Goal: Task Accomplishment & Management: Manage account settings

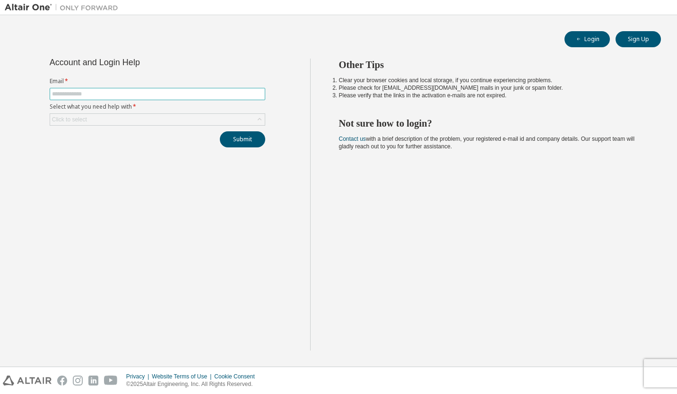
click at [249, 89] on span at bounding box center [157, 94] width 215 height 12
click at [236, 95] on input "text" at bounding box center [157, 94] width 211 height 8
type input "**********"
click at [202, 122] on div "Click to select" at bounding box center [157, 119] width 214 height 11
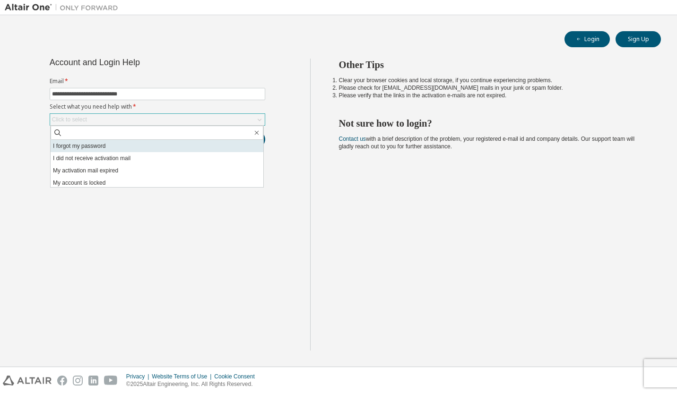
click at [178, 143] on li "I forgot my password" at bounding box center [157, 146] width 213 height 12
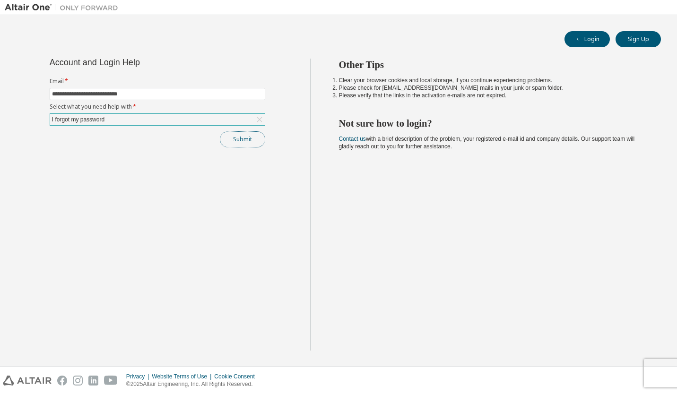
click at [234, 141] on button "Submit" at bounding box center [242, 139] width 45 height 16
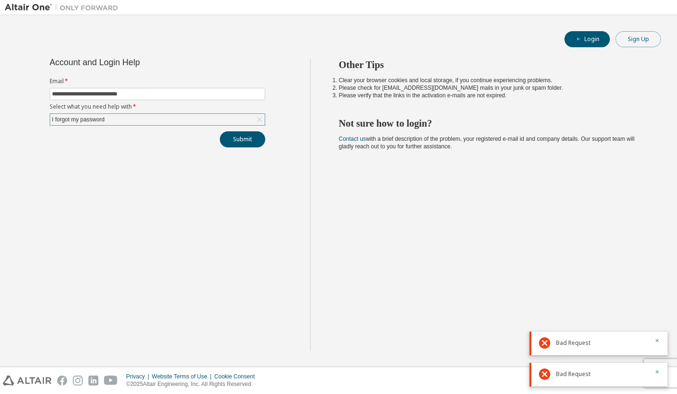
click at [634, 43] on button "Sign Up" at bounding box center [637, 39] width 45 height 16
